Goal: Task Accomplishment & Management: Use online tool/utility

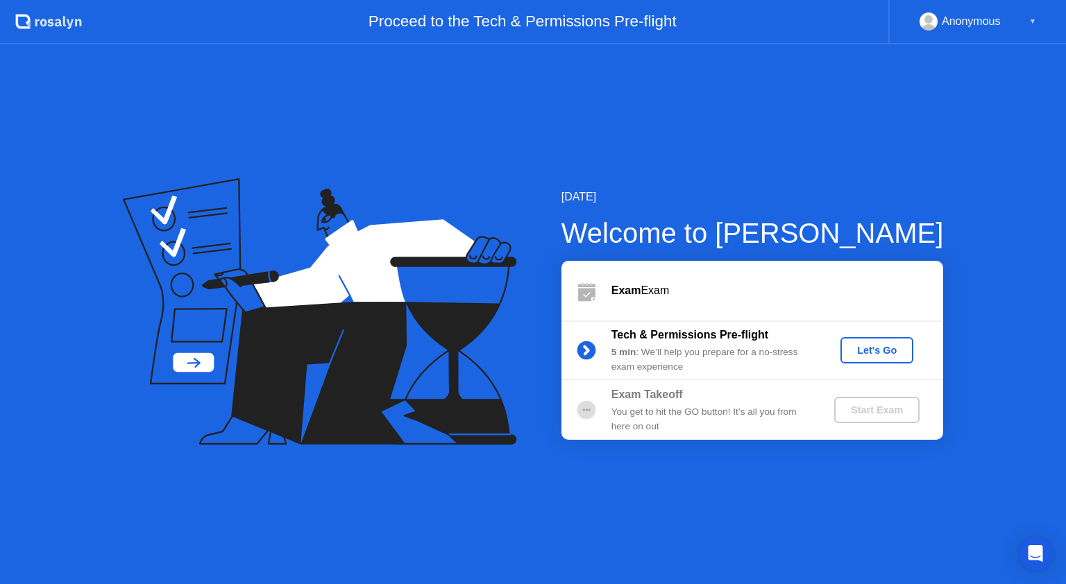
click at [850, 356] on div "Let's Go" at bounding box center [877, 350] width 62 height 11
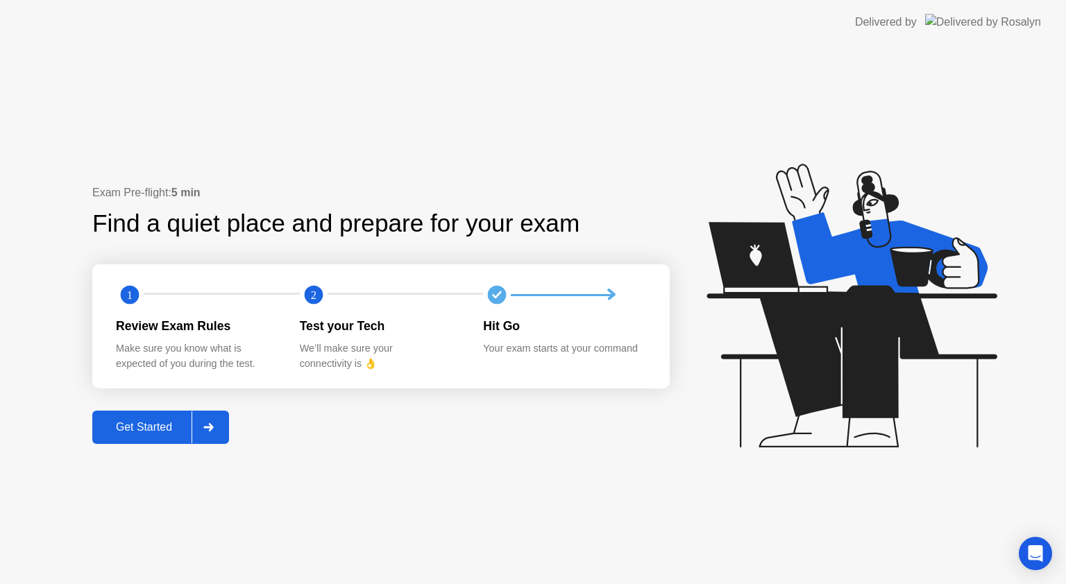
click at [144, 425] on div "Get Started" at bounding box center [143, 427] width 95 height 12
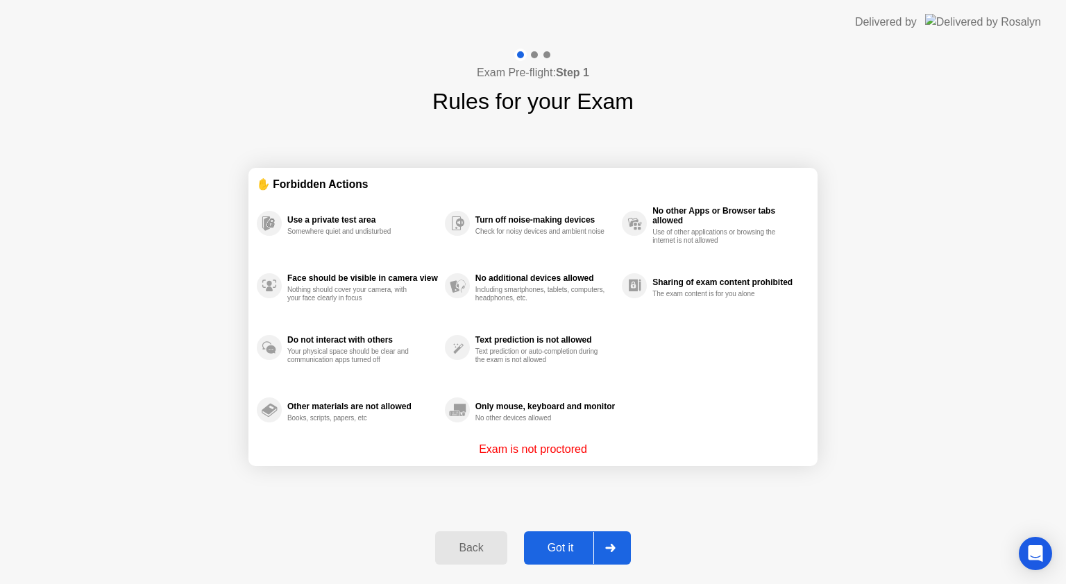
click at [543, 547] on div "Got it" at bounding box center [560, 548] width 65 height 12
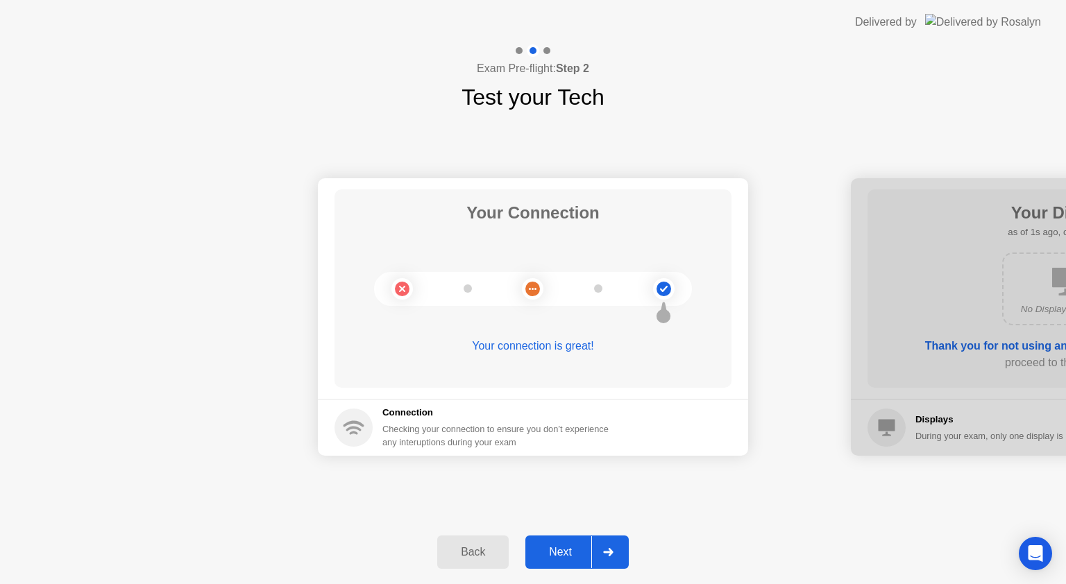
click at [564, 550] on div "Next" at bounding box center [561, 552] width 62 height 12
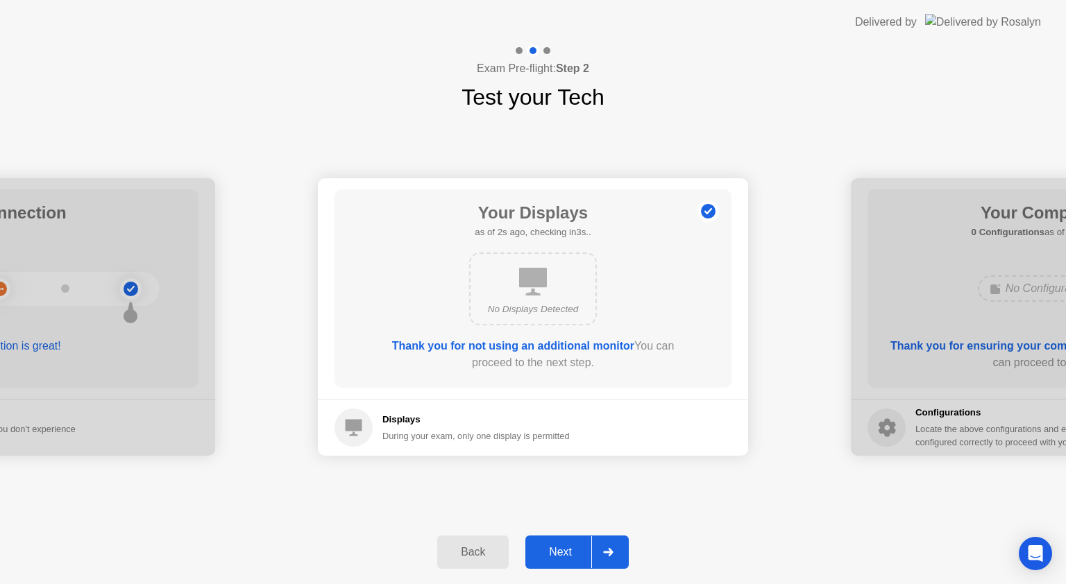
click at [564, 550] on div "Next" at bounding box center [561, 552] width 62 height 12
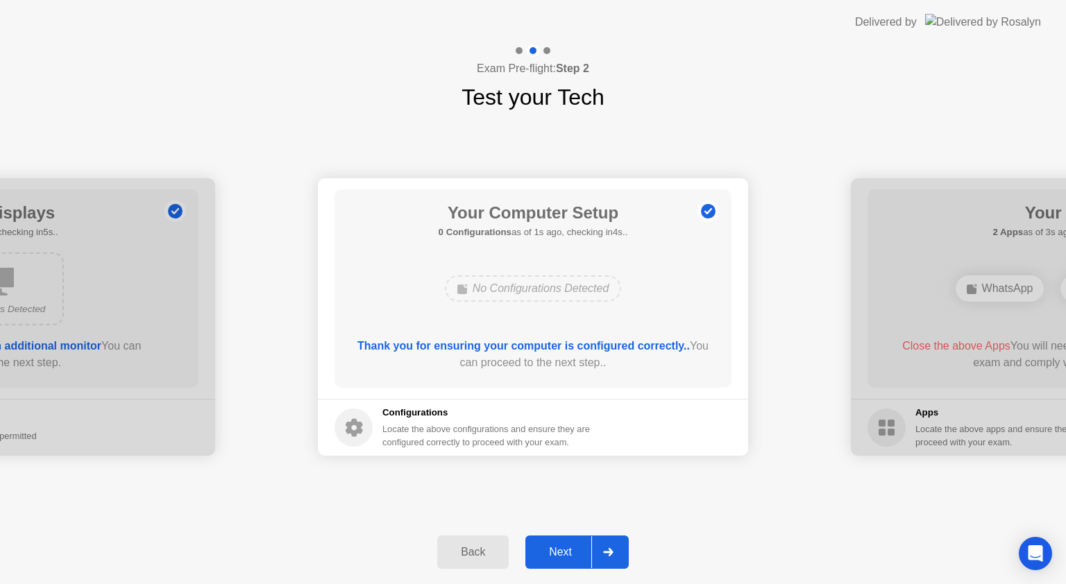
click at [564, 550] on div "Next" at bounding box center [561, 552] width 62 height 12
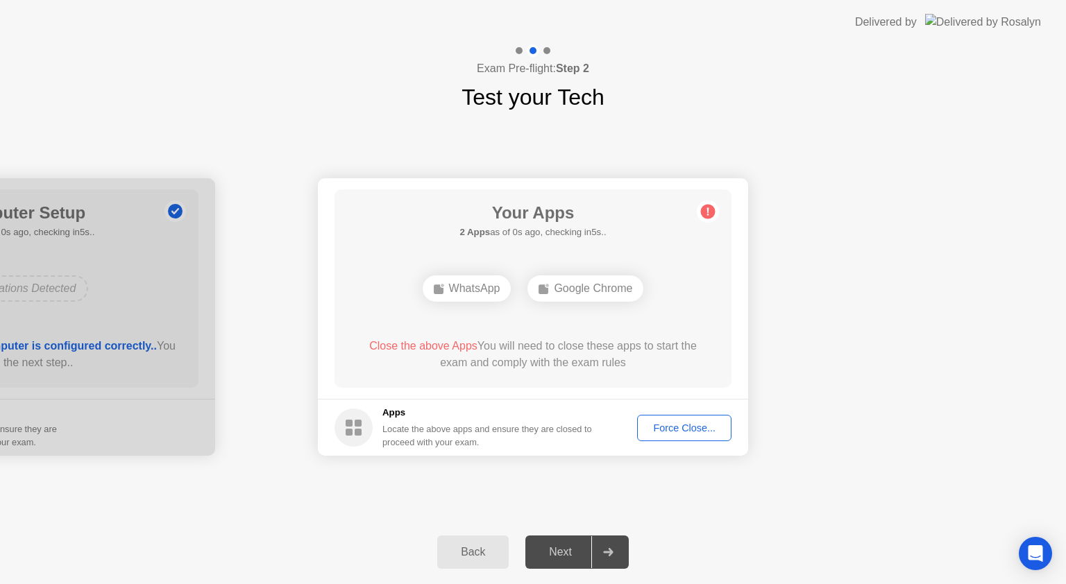
drag, startPoint x: 564, startPoint y: 550, endPoint x: 712, endPoint y: 453, distance: 177.5
click at [565, 550] on div "Next" at bounding box center [561, 552] width 62 height 12
click at [663, 427] on div "Force Close..." at bounding box center [684, 428] width 85 height 11
click at [703, 428] on div "Force Close..." at bounding box center [684, 428] width 85 height 11
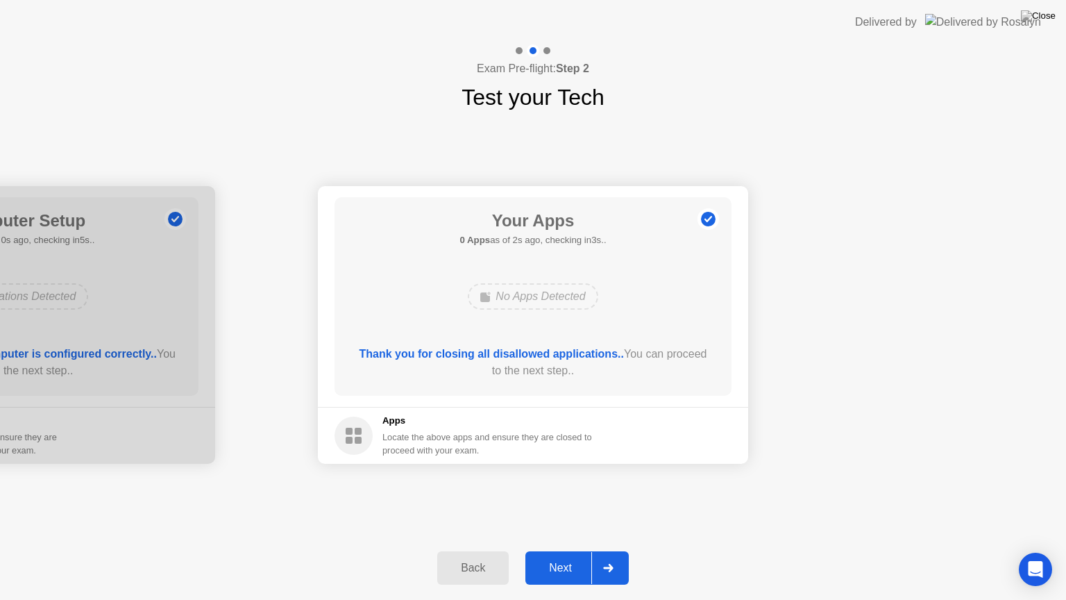
click at [565, 568] on div "Next" at bounding box center [561, 568] width 62 height 12
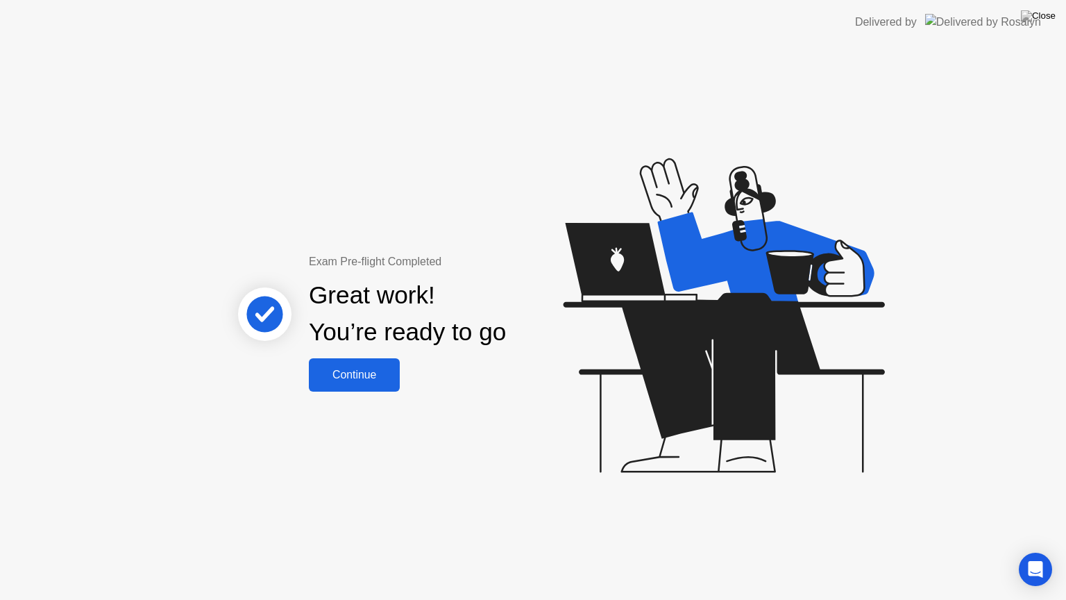
click at [383, 373] on div "Continue" at bounding box center [354, 375] width 83 height 12
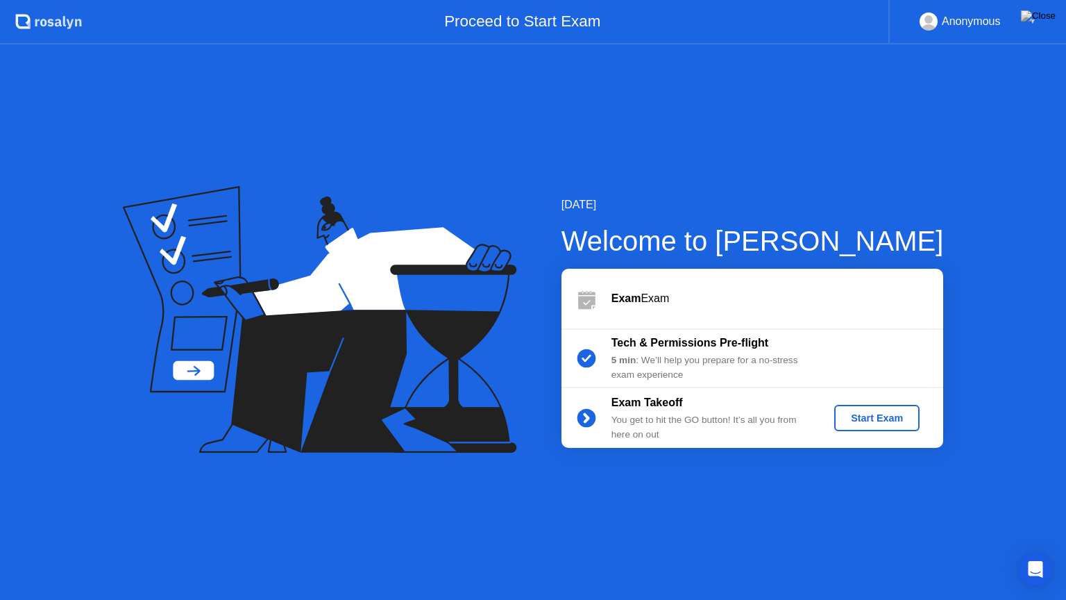
click at [885, 412] on div "Start Exam" at bounding box center [877, 417] width 74 height 11
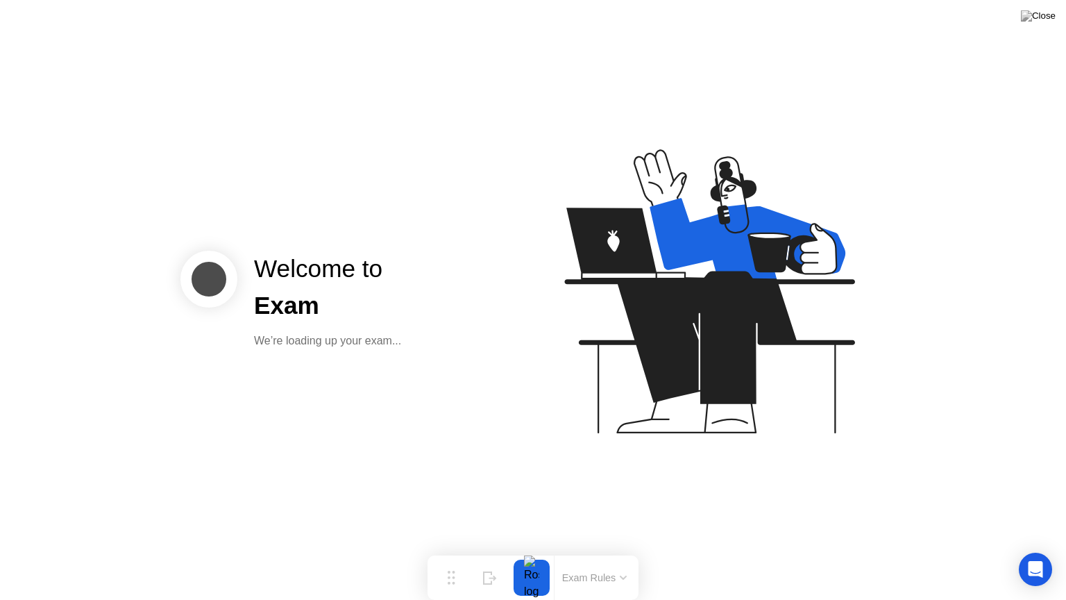
click at [857, 430] on icon at bounding box center [707, 297] width 358 height 355
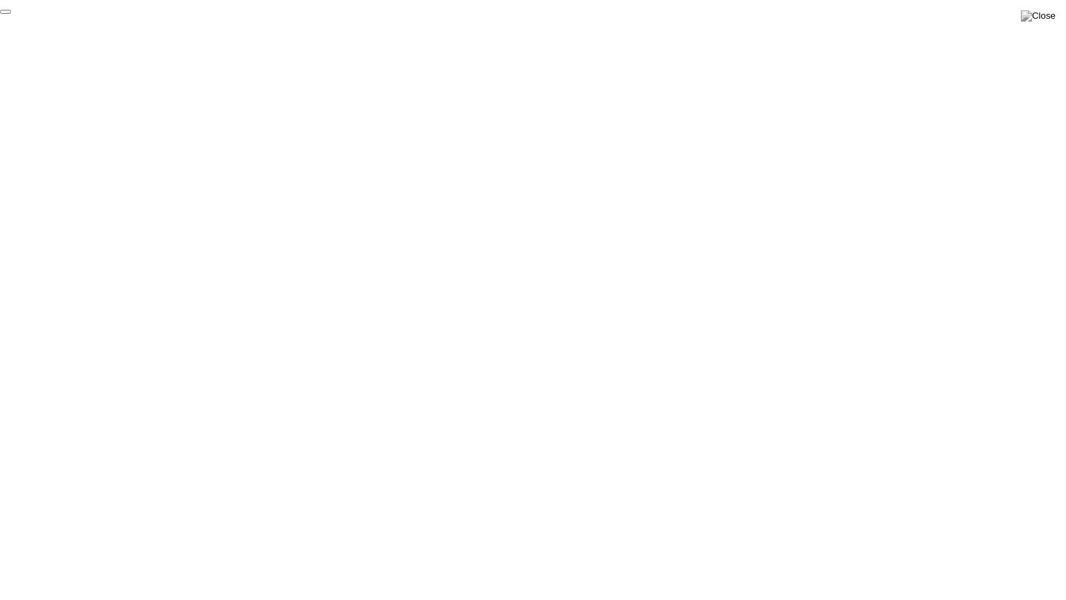
click div "End Proctoring Session"
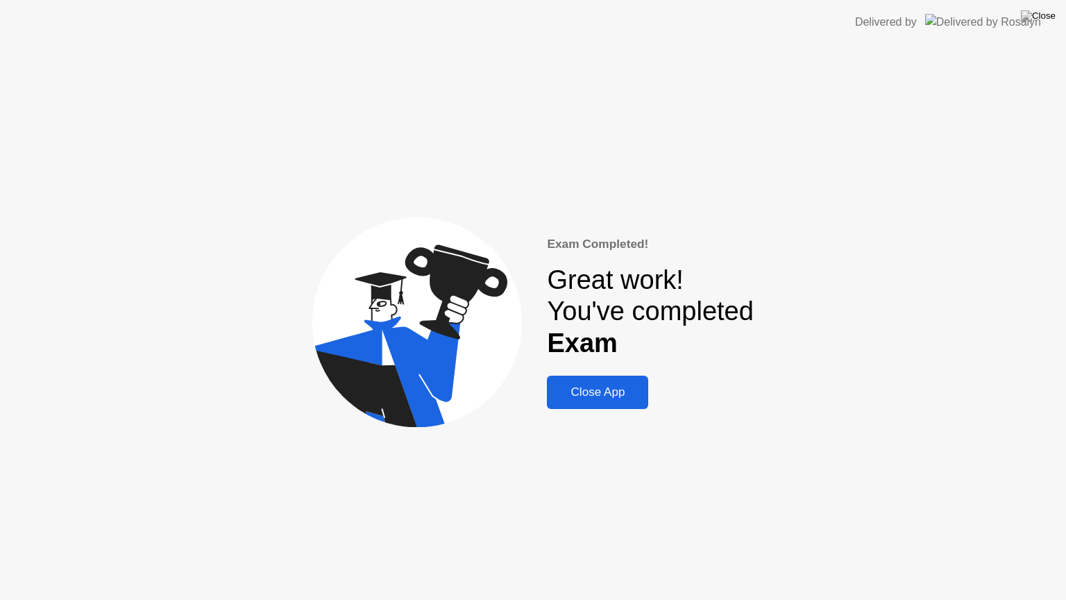
click at [642, 402] on button "Close App" at bounding box center [597, 392] width 101 height 33
